Goal: Task Accomplishment & Management: Use online tool/utility

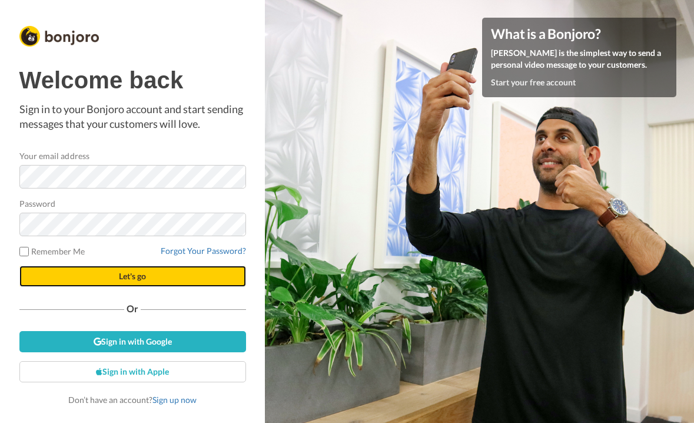
click at [203, 283] on button "Let's go" at bounding box center [132, 275] width 227 height 21
